Goal: Task Accomplishment & Management: Complete application form

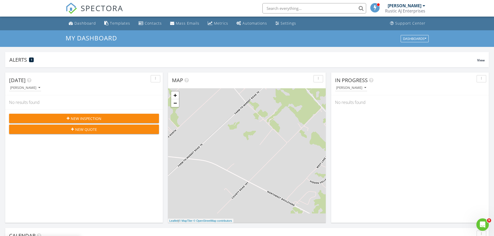
click at [104, 119] on div "New Inspection" at bounding box center [84, 118] width 142 height 5
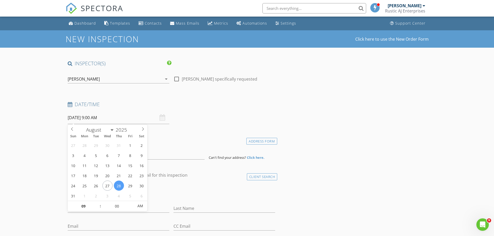
click at [95, 117] on input "[DATE] 9:00 AM" at bounding box center [119, 118] width 102 height 13
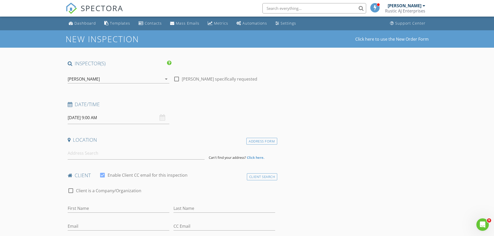
click at [76, 157] on input at bounding box center [136, 153] width 137 height 13
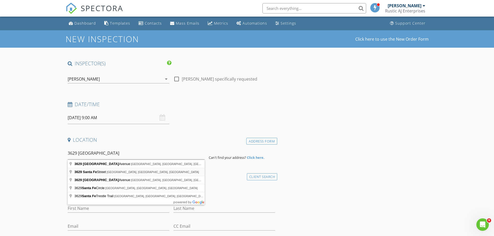
type input "[STREET_ADDRESS][DATE]"
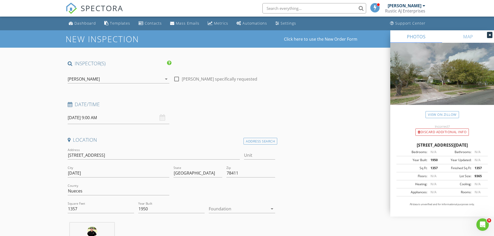
click at [220, 213] on div at bounding box center [238, 209] width 59 height 8
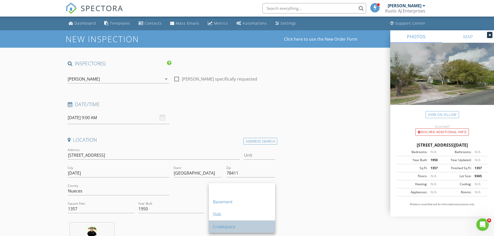
click at [221, 228] on div "Crawlspace" at bounding box center [242, 227] width 58 height 6
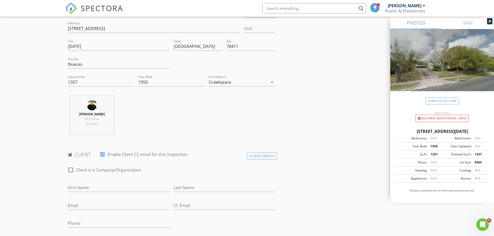
scroll to position [156, 0]
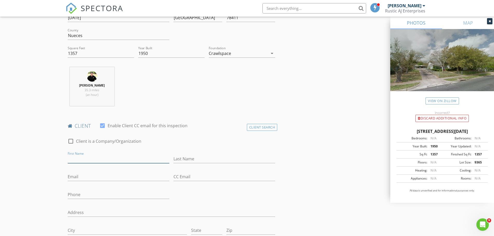
click at [154, 159] on input "First Name" at bounding box center [119, 159] width 102 height 9
type input "[PERSON_NAME]"
click at [147, 175] on input "Email" at bounding box center [119, 177] width 102 height 9
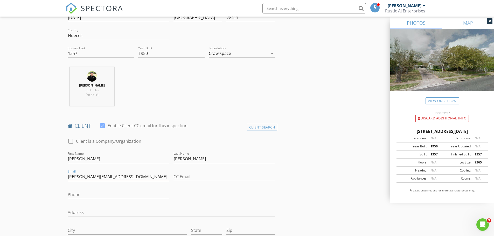
type input "[PERSON_NAME][EMAIL_ADDRESS][DOMAIN_NAME]"
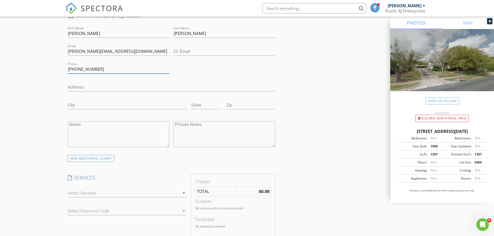
scroll to position [311, 0]
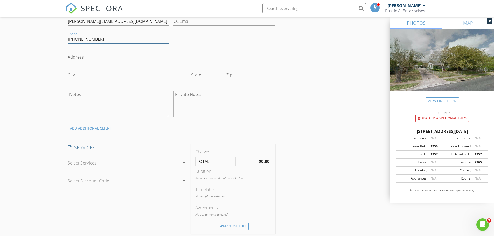
type input "[PHONE_NUMBER]"
click at [124, 165] on div at bounding box center [124, 163] width 112 height 8
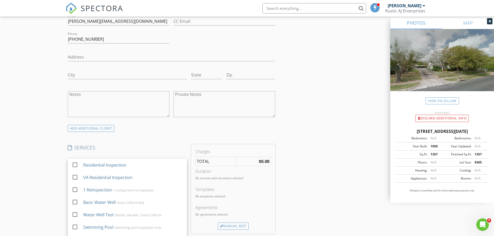
click at [124, 165] on div "Residential Inspection" at bounding box center [104, 165] width 43 height 6
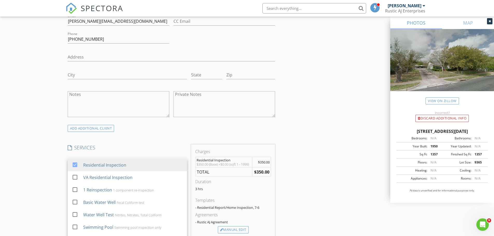
click at [38, 164] on div "New Inspection Click here to use the New Order Form INSPECTOR(S) check_box [PER…" at bounding box center [247, 221] width 494 height 1004
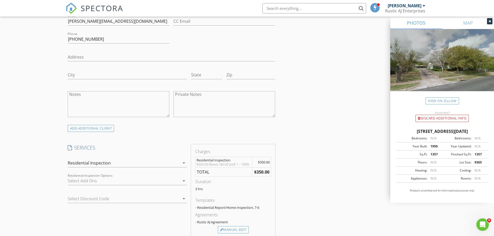
scroll to position [389, 0]
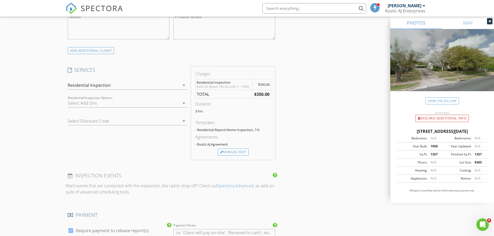
click at [88, 104] on div at bounding box center [124, 103] width 112 height 8
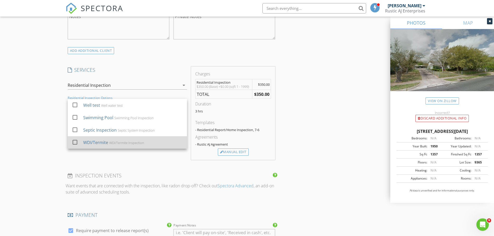
click at [90, 139] on div "WDI/Termite WDI/Termite Inspection" at bounding box center [133, 142] width 100 height 10
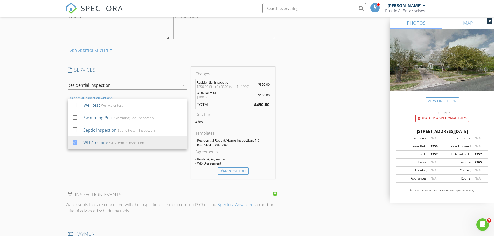
click at [56, 139] on div "New Inspection Click here to use the New Order Form INSPECTOR(S) check_box [PER…" at bounding box center [247, 152] width 494 height 1023
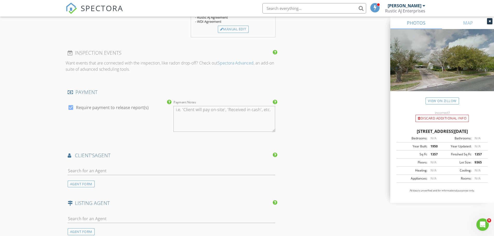
scroll to position [545, 0]
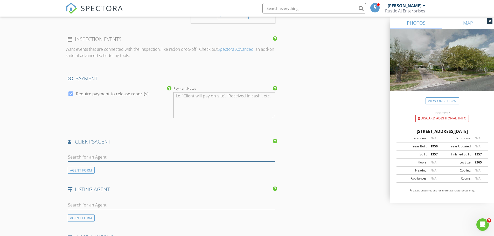
click at [105, 153] on input "text" at bounding box center [172, 157] width 208 height 9
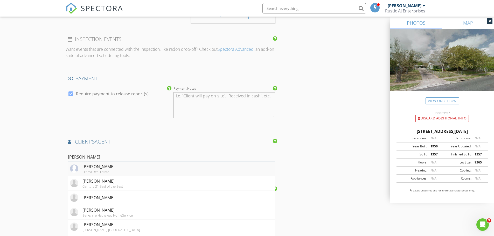
type input "[PERSON_NAME]"
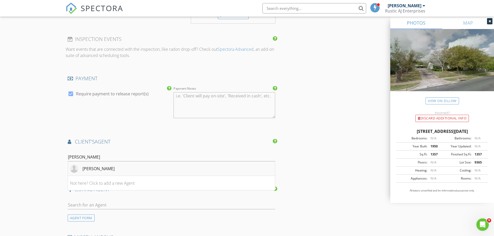
click at [108, 171] on div "[PERSON_NAME]" at bounding box center [98, 169] width 32 height 6
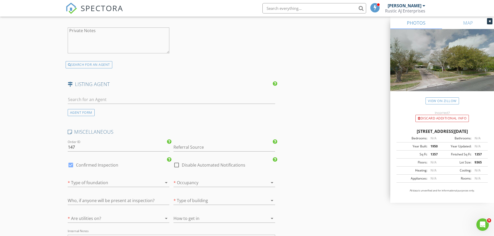
scroll to position [908, 0]
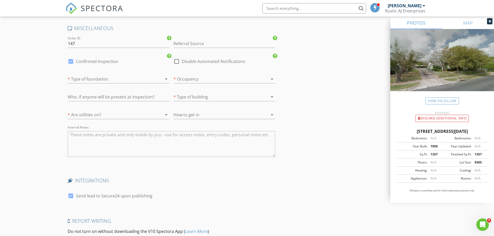
click at [89, 77] on div at bounding box center [111, 79] width 87 height 8
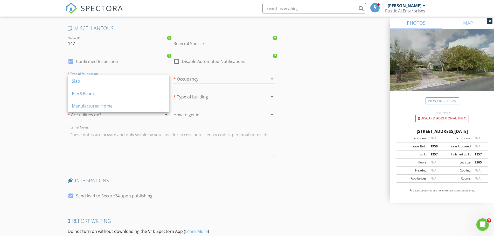
click at [89, 77] on div "Slab" at bounding box center [118, 81] width 93 height 12
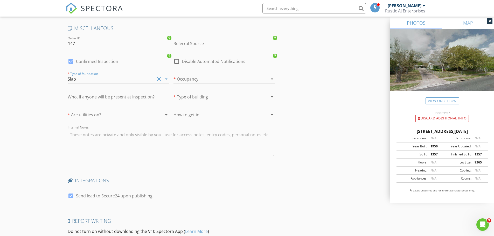
click at [88, 77] on div "Slab" at bounding box center [111, 79] width 87 height 8
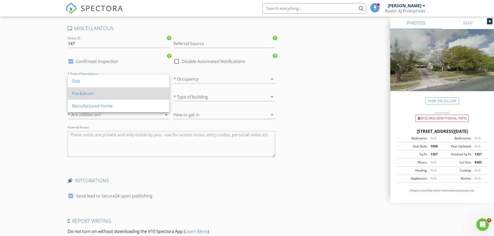
click at [88, 98] on div "Pier&Beam" at bounding box center [118, 93] width 93 height 12
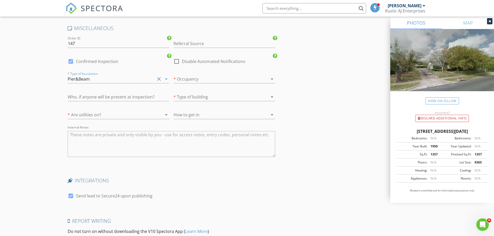
click at [188, 80] on div at bounding box center [217, 79] width 87 height 8
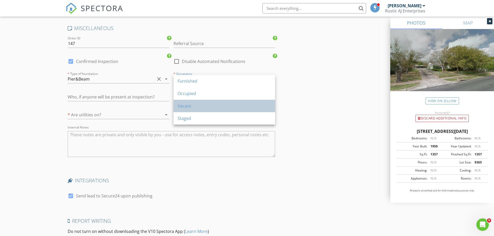
click at [185, 109] on div "Vacant" at bounding box center [224, 106] width 93 height 6
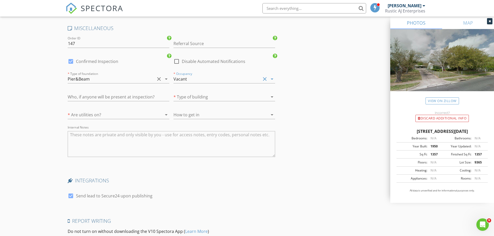
click at [185, 100] on div at bounding box center [217, 97] width 87 height 8
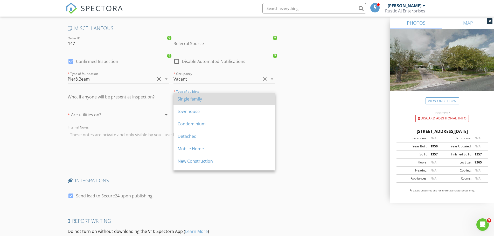
click at [185, 97] on div "Single family" at bounding box center [224, 99] width 93 height 6
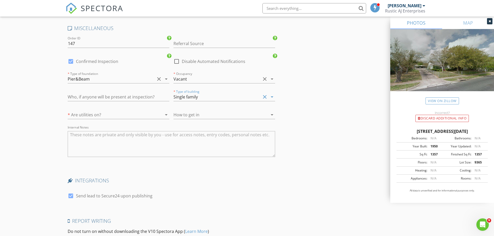
click at [97, 114] on div at bounding box center [111, 115] width 87 height 8
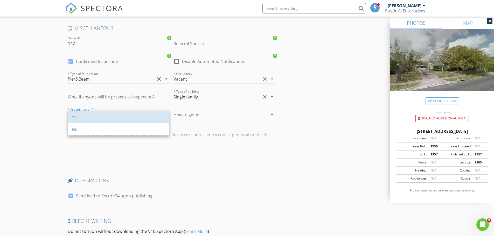
click at [97, 114] on div "Yes" at bounding box center [118, 117] width 93 height 6
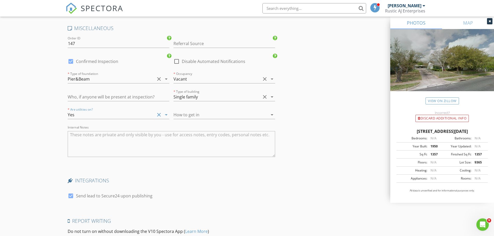
click at [209, 114] on div at bounding box center [217, 115] width 87 height 8
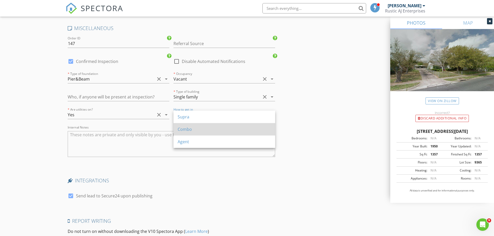
click at [204, 125] on div "Combo" at bounding box center [224, 129] width 93 height 12
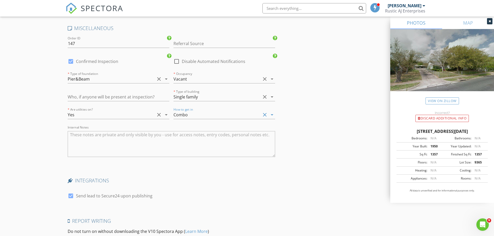
click at [167, 135] on textarea "Internal Notes" at bounding box center [172, 144] width 208 height 26
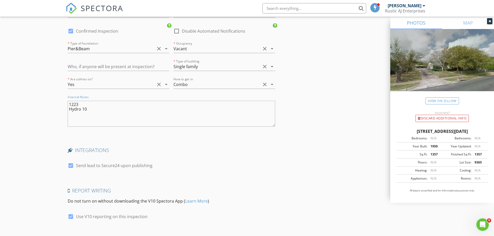
scroll to position [971, 0]
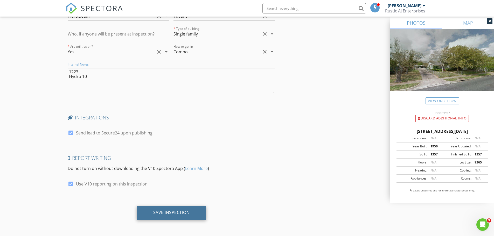
type textarea "1223 Hydro 10"
click at [189, 210] on div "Save Inspection" at bounding box center [171, 212] width 37 height 5
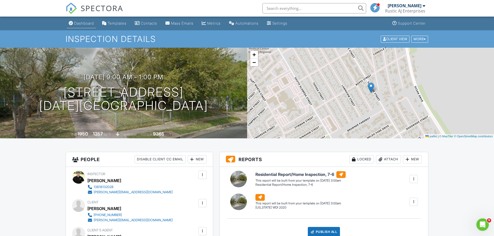
click at [87, 22] on div "Dashboard" at bounding box center [84, 23] width 20 height 4
